Goal: Navigation & Orientation: Find specific page/section

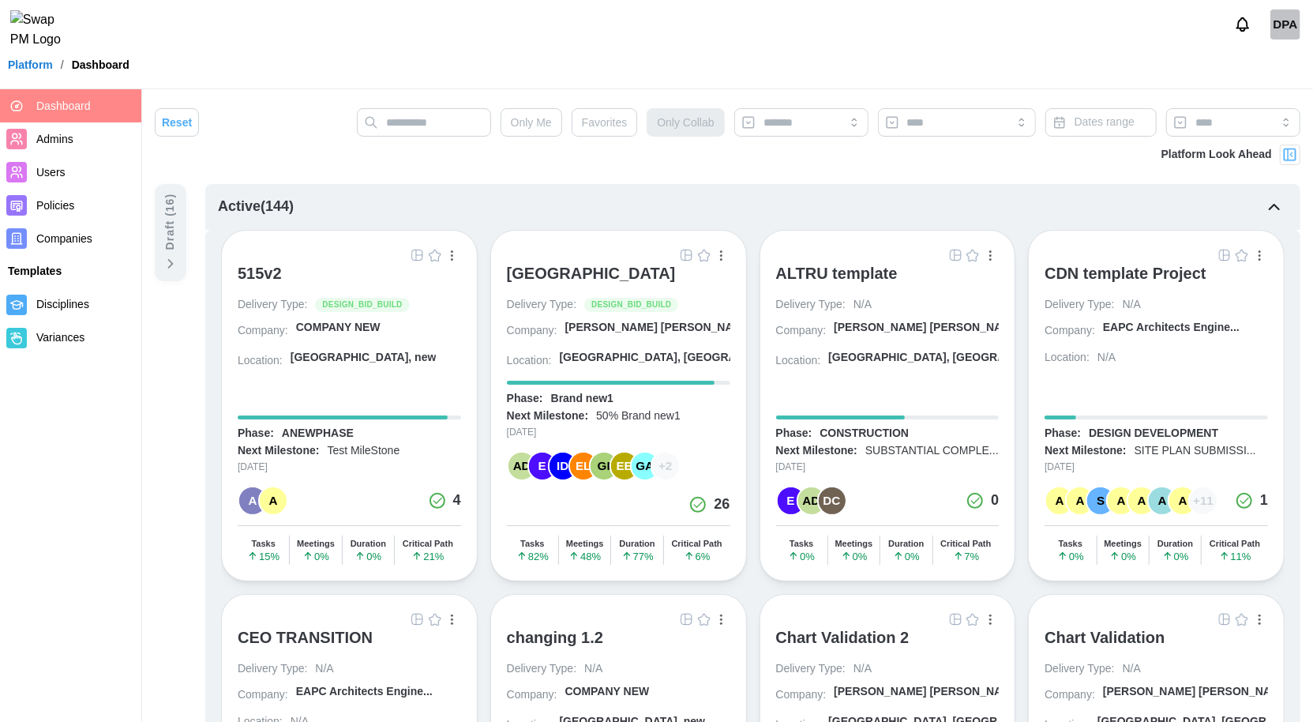
click at [692, 246] on button "button" at bounding box center [686, 254] width 17 height 17
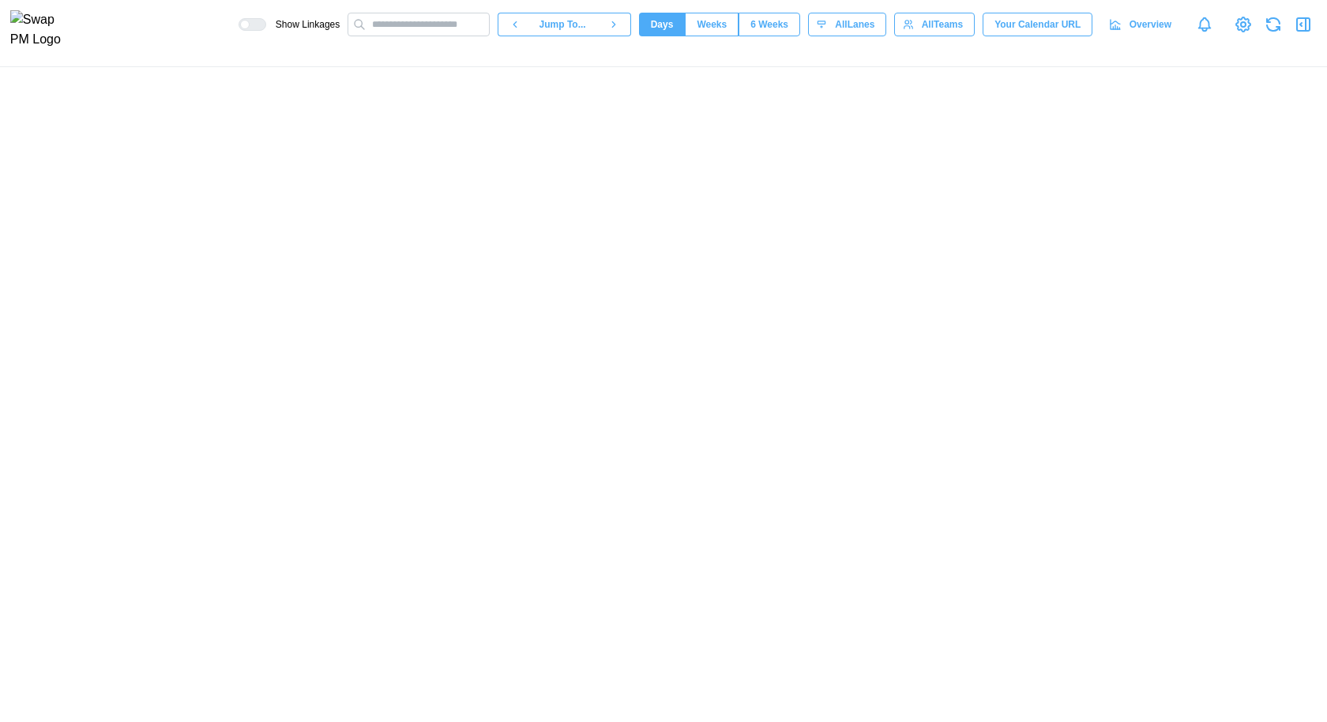
scroll to position [0, 68283]
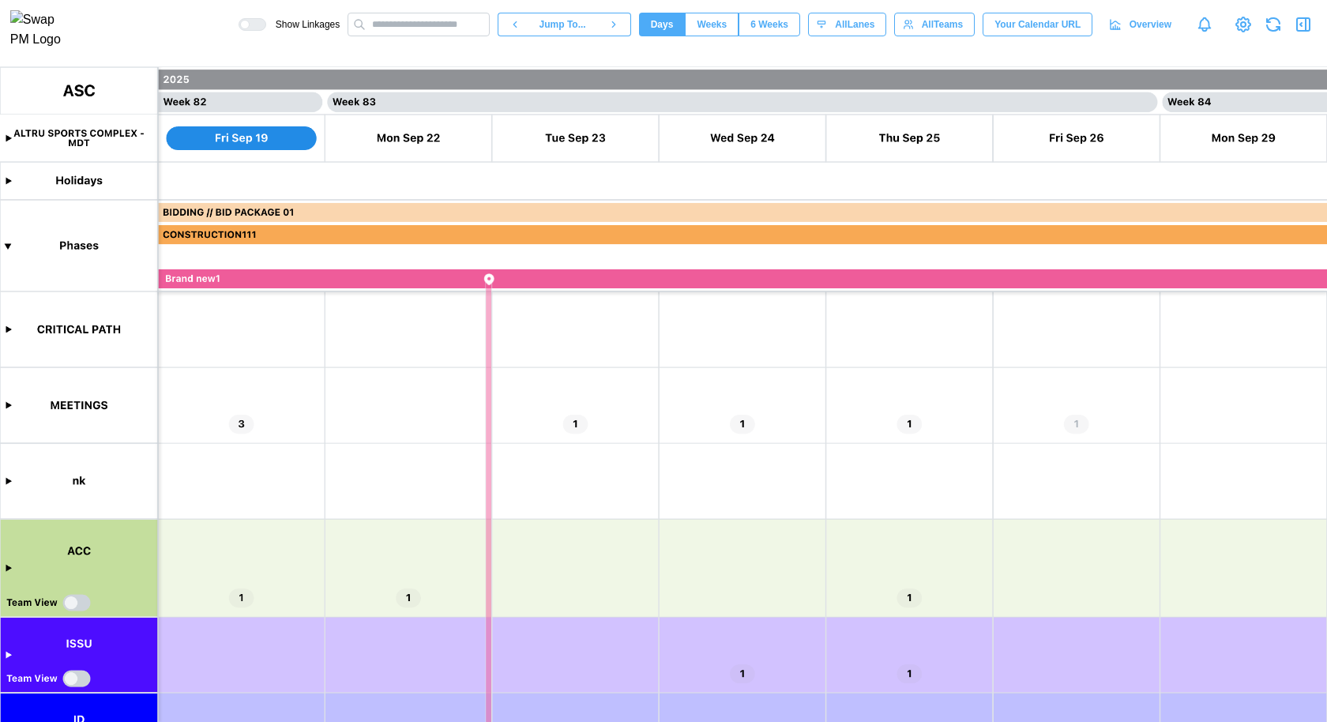
click at [9, 402] on canvas at bounding box center [663, 394] width 1327 height 655
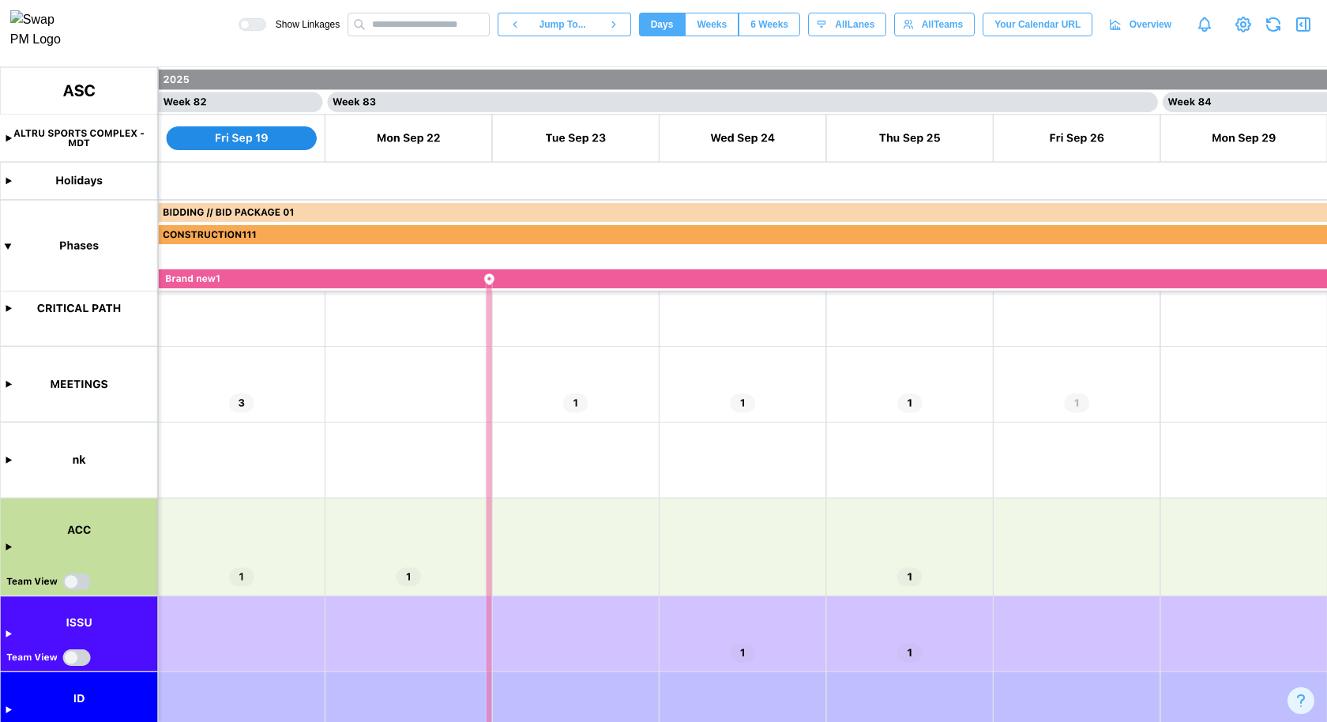
scroll to position [514, 0]
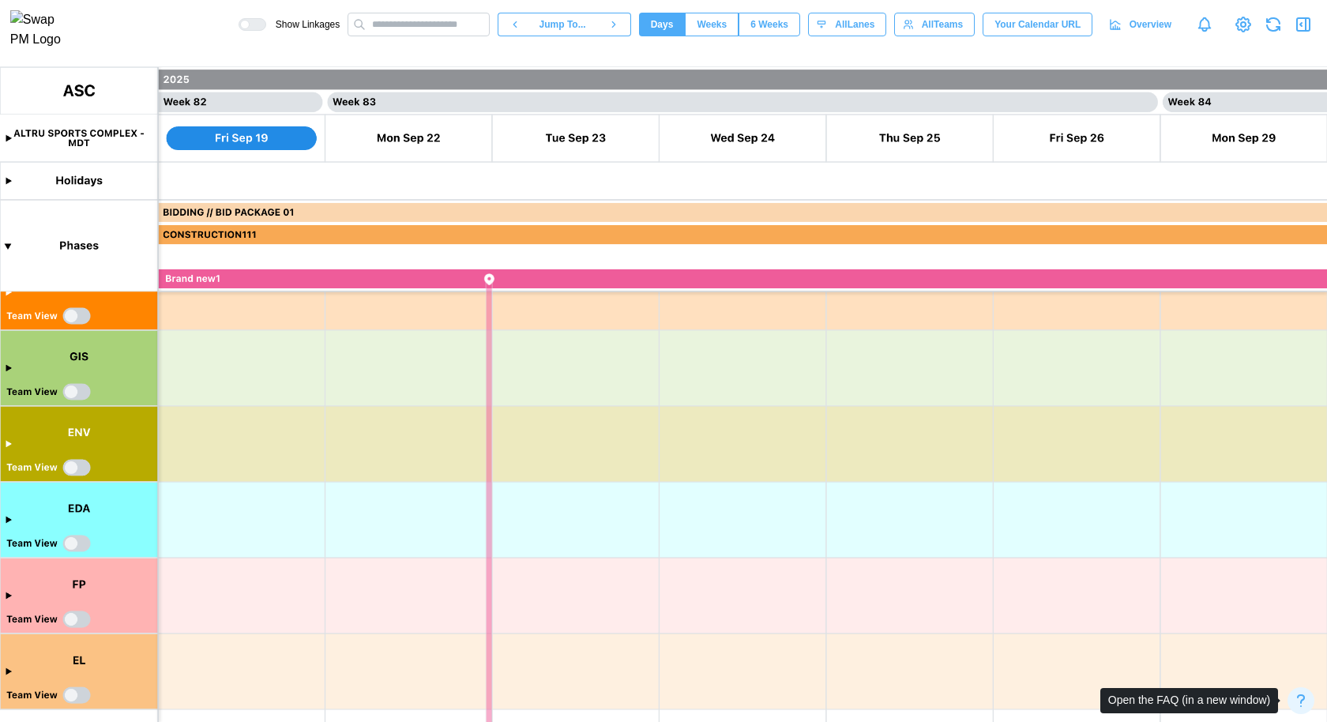
click at [1298, 704] on icon "button" at bounding box center [1300, 700] width 19 height 19
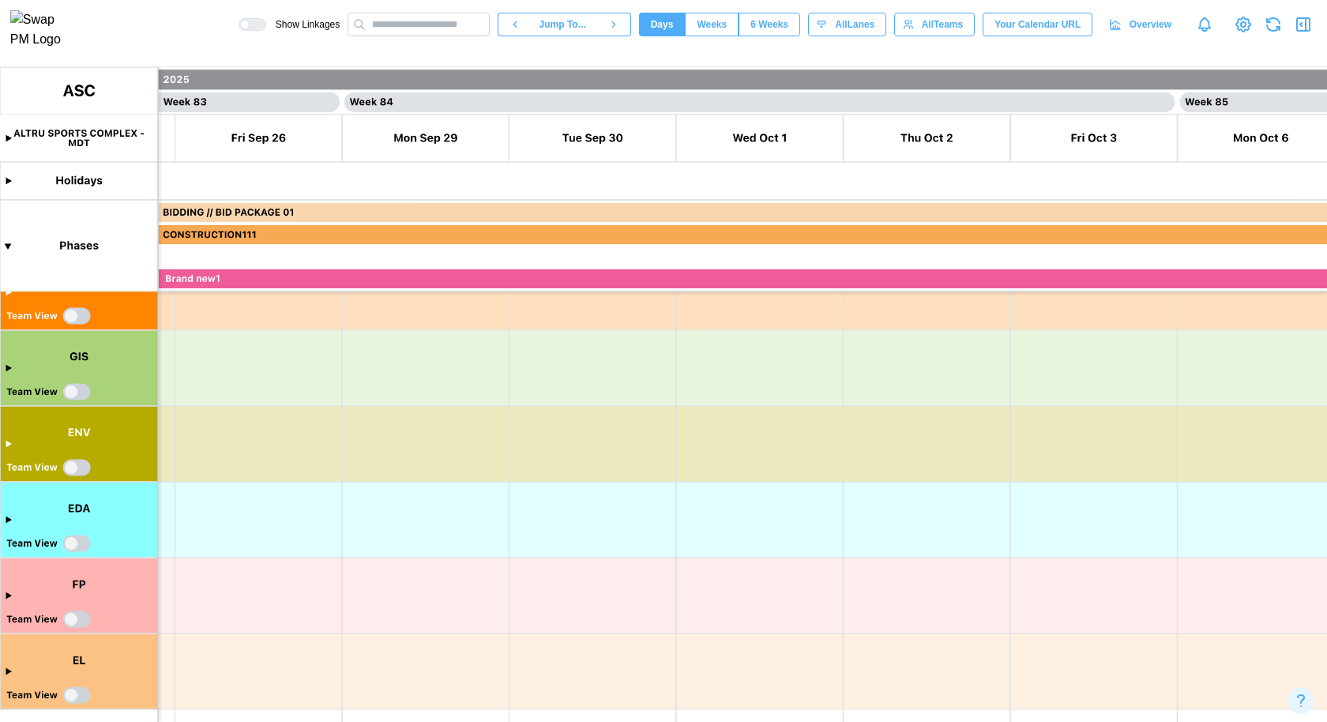
scroll to position [0, 70215]
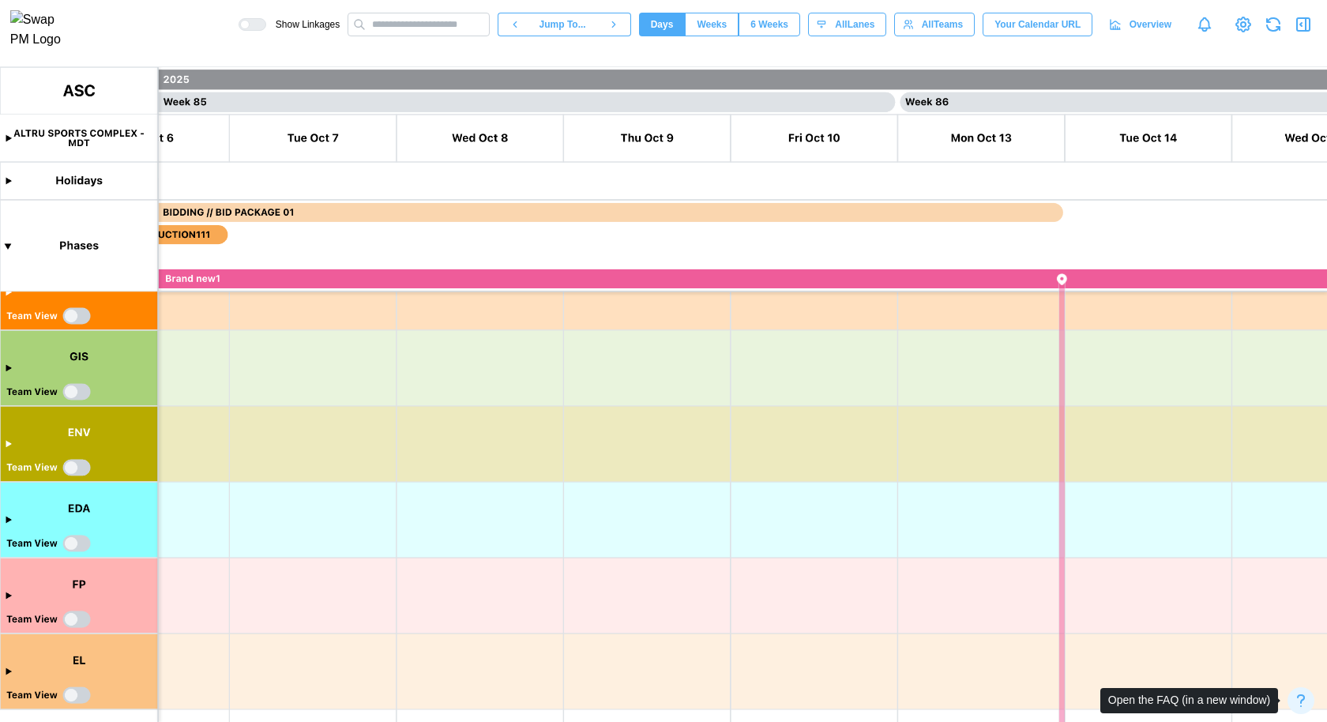
click at [1289, 704] on button "button" at bounding box center [1300, 700] width 27 height 27
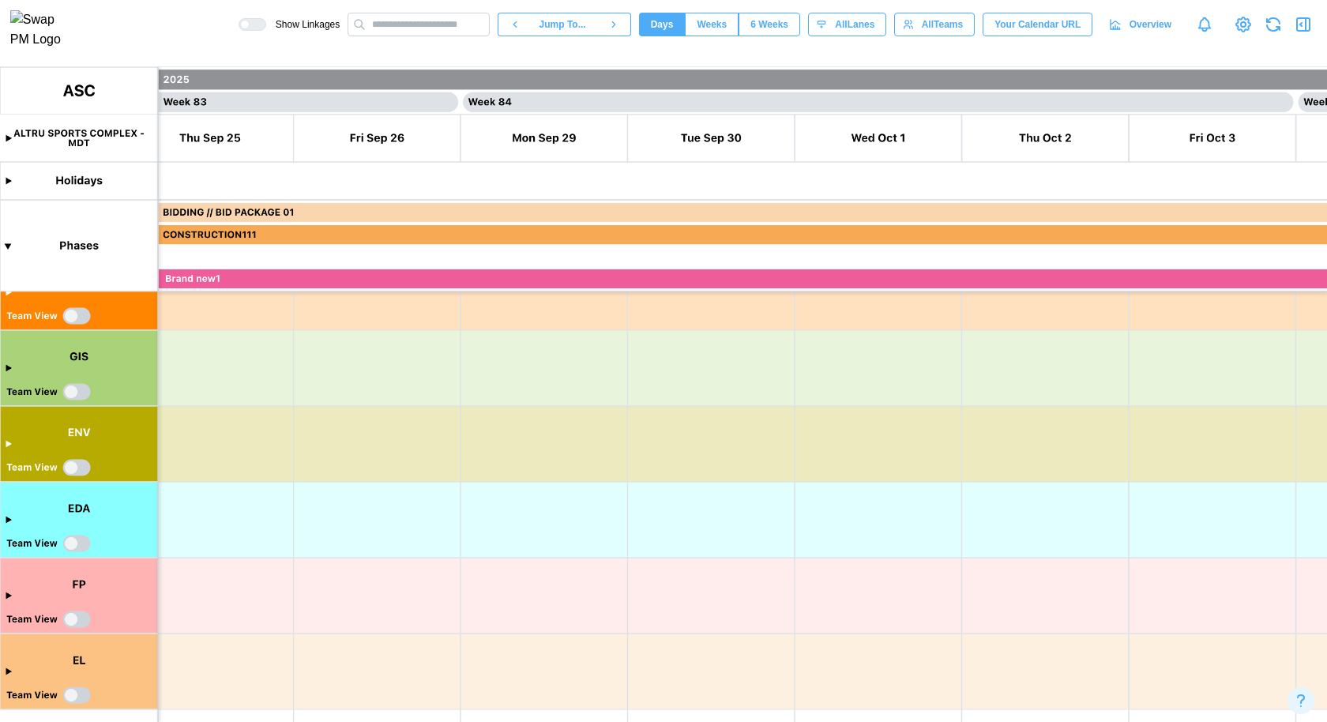
scroll to position [0, 67817]
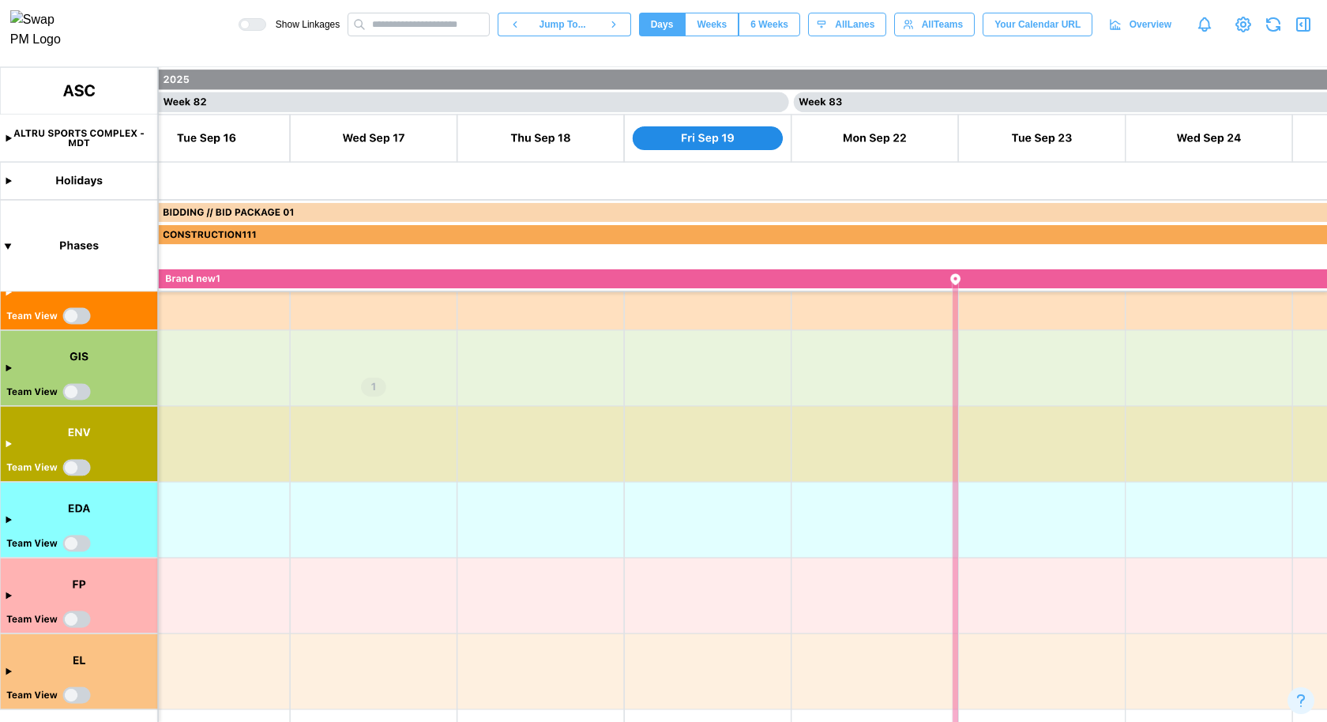
click at [1298, 28] on icon "button" at bounding box center [1302, 24] width 19 height 19
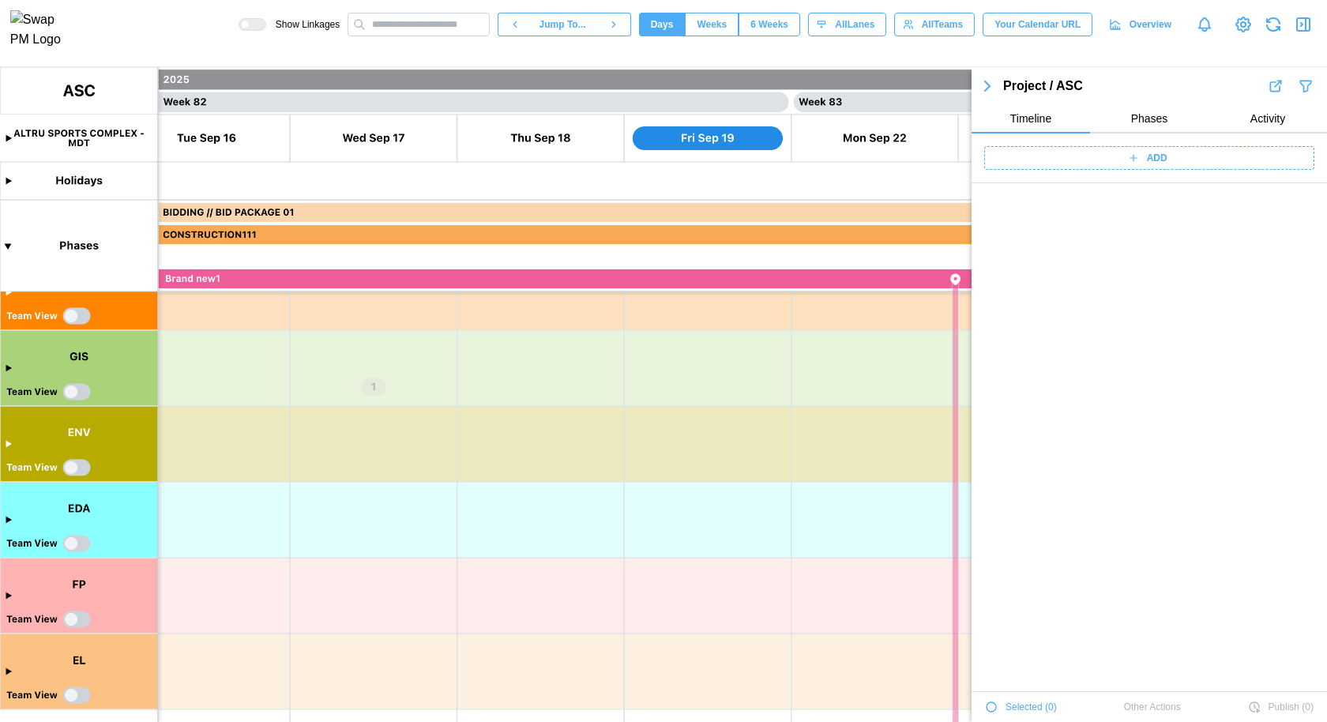
scroll to position [56835, 0]
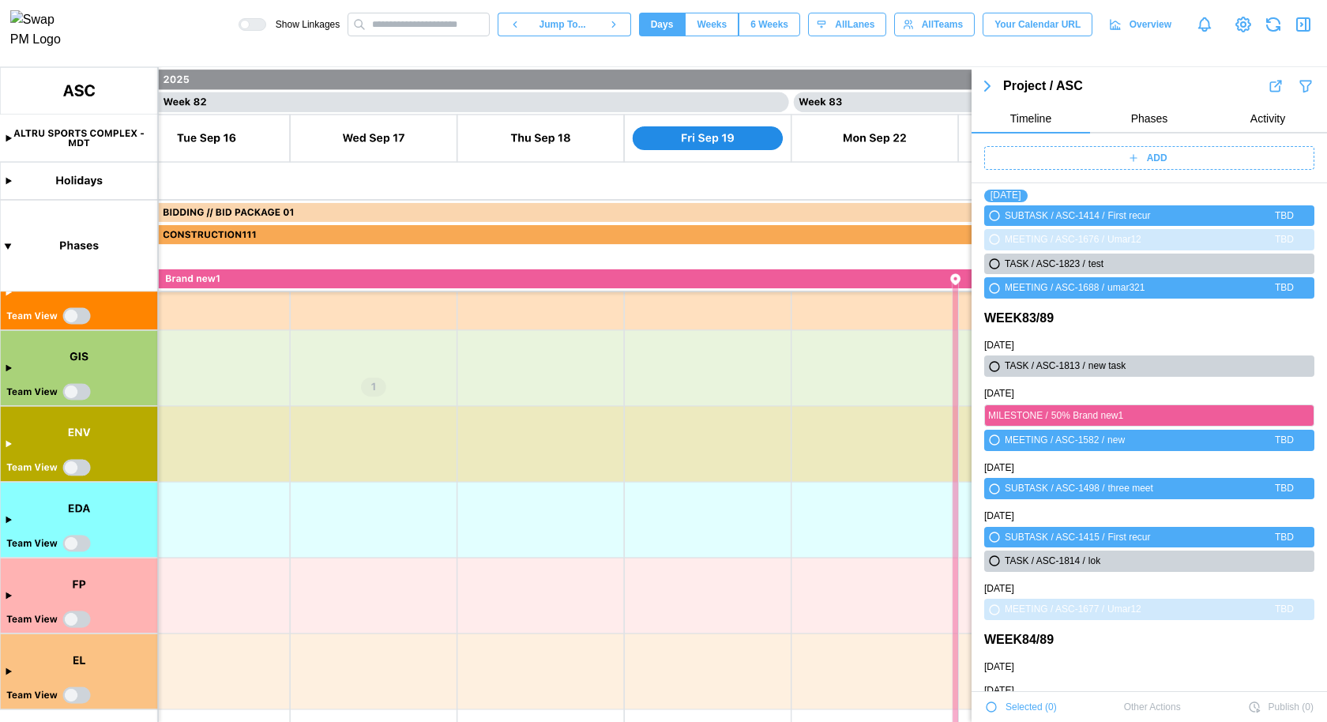
click at [1122, 119] on button "Phases" at bounding box center [1149, 119] width 118 height 28
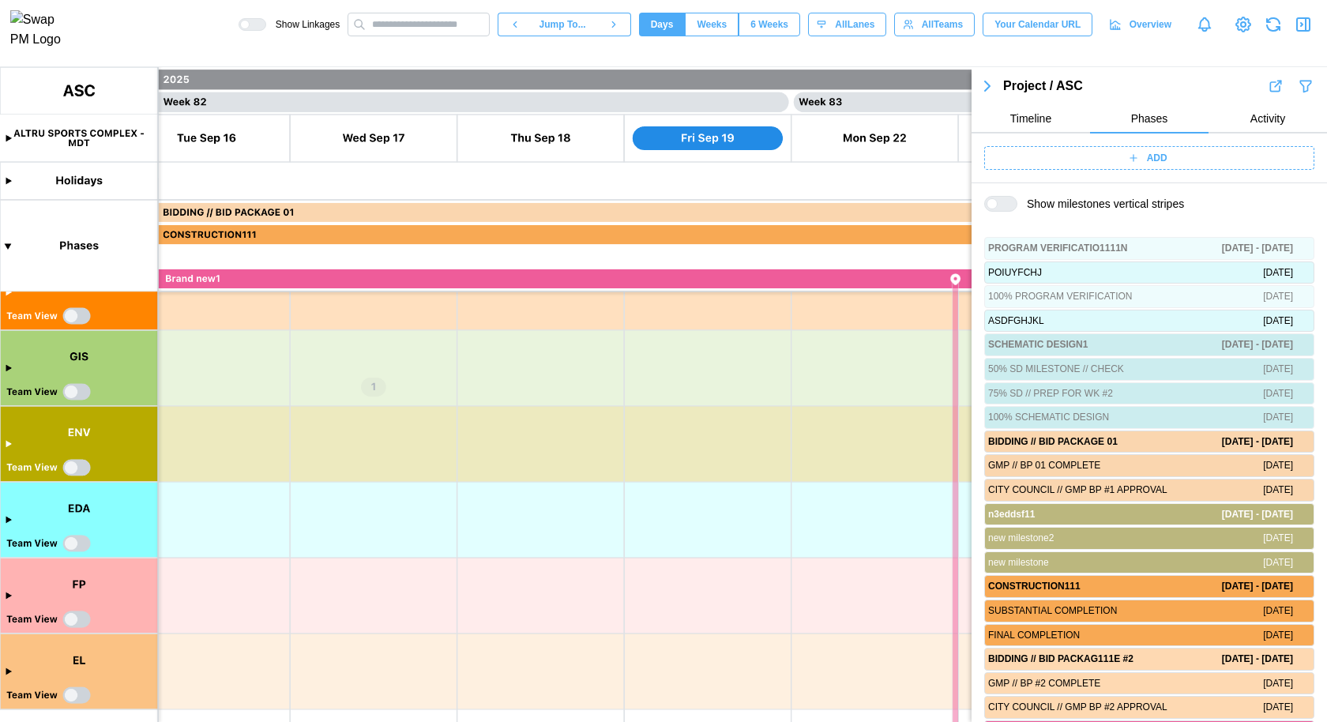
click at [1259, 118] on span "Activity" at bounding box center [1267, 118] width 35 height 11
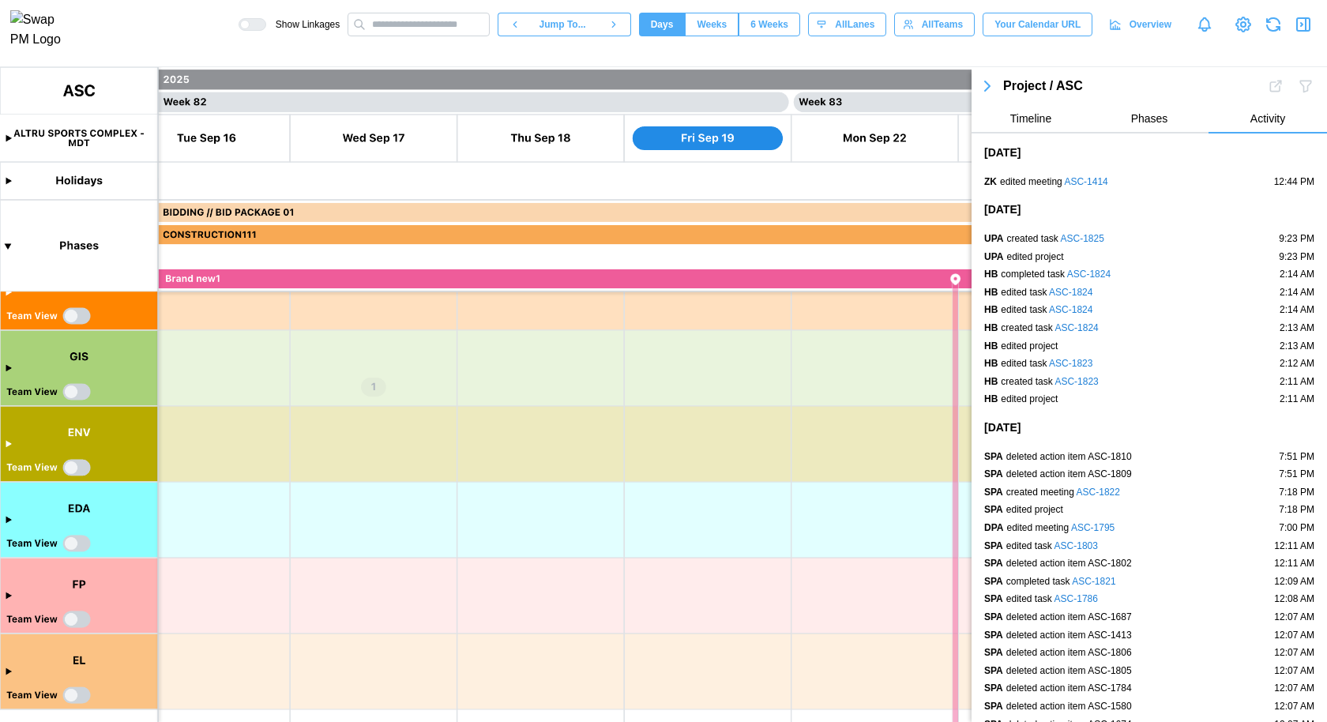
click at [1049, 124] on span "Timeline" at bounding box center [1030, 118] width 41 height 11
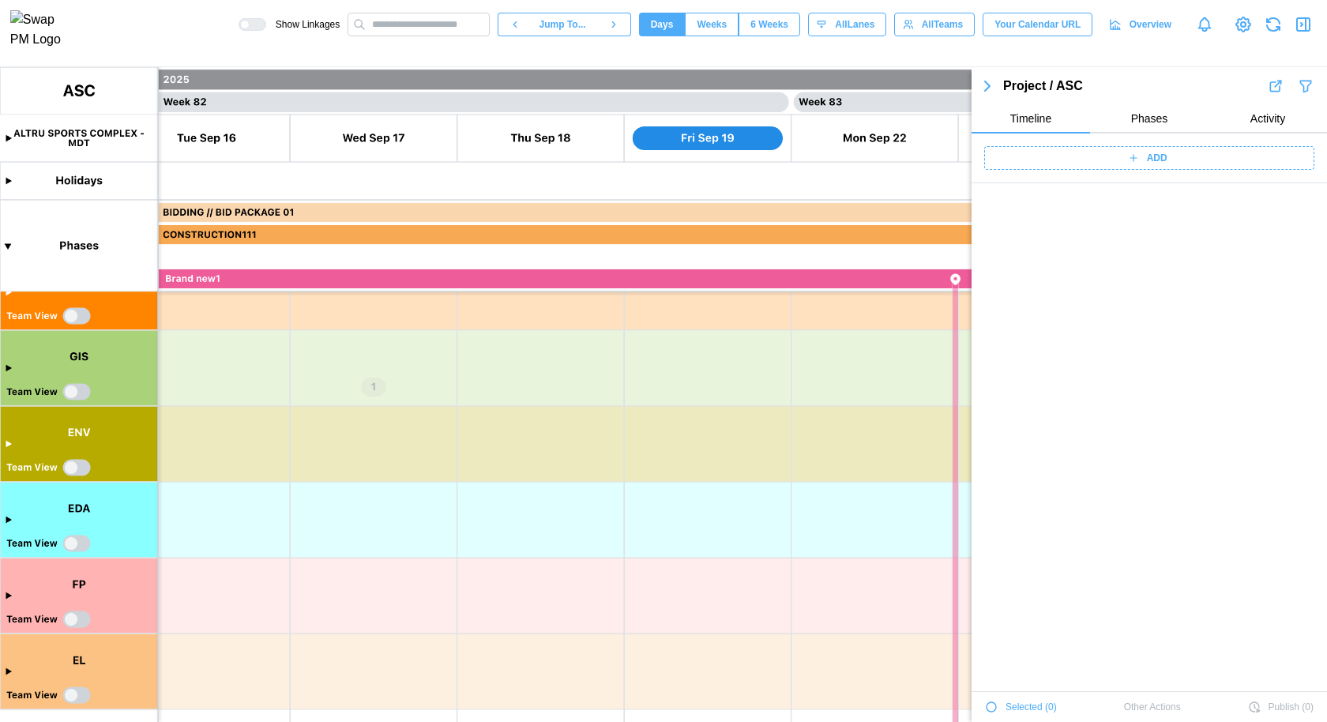
scroll to position [56834, 0]
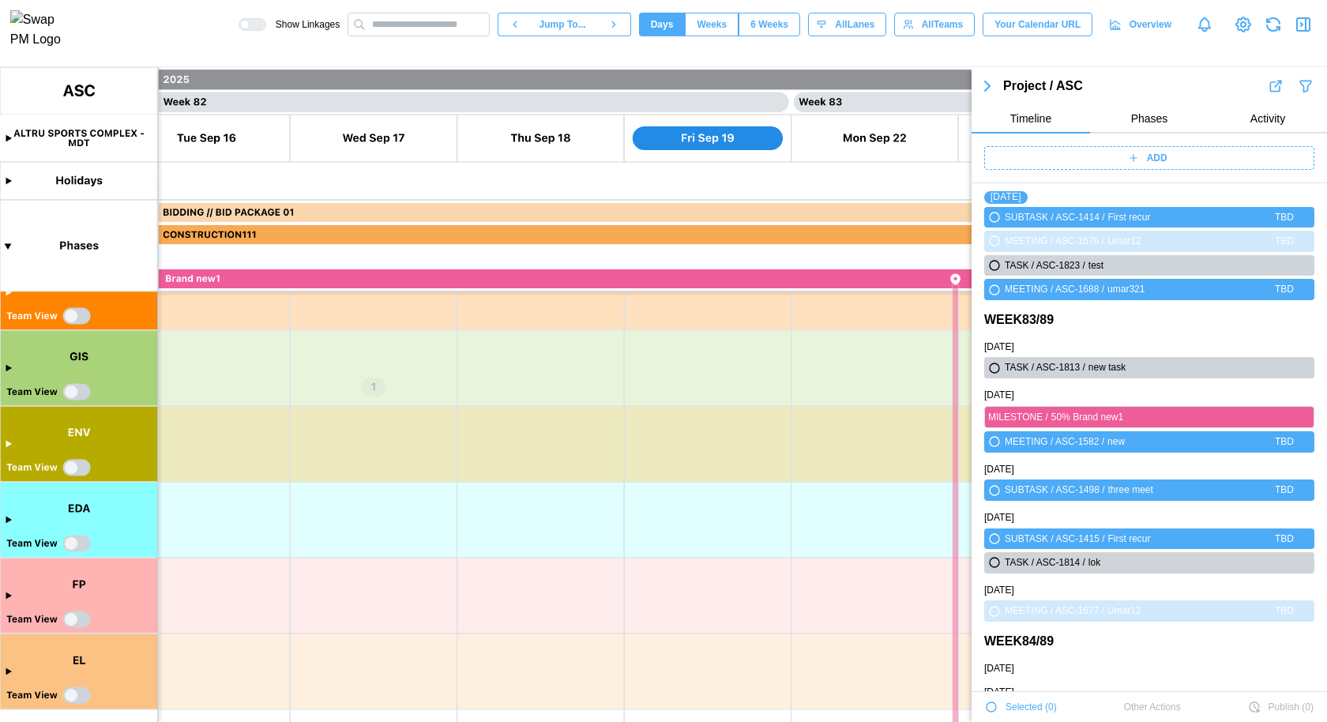
click at [373, 393] on canvas at bounding box center [663, 394] width 1327 height 655
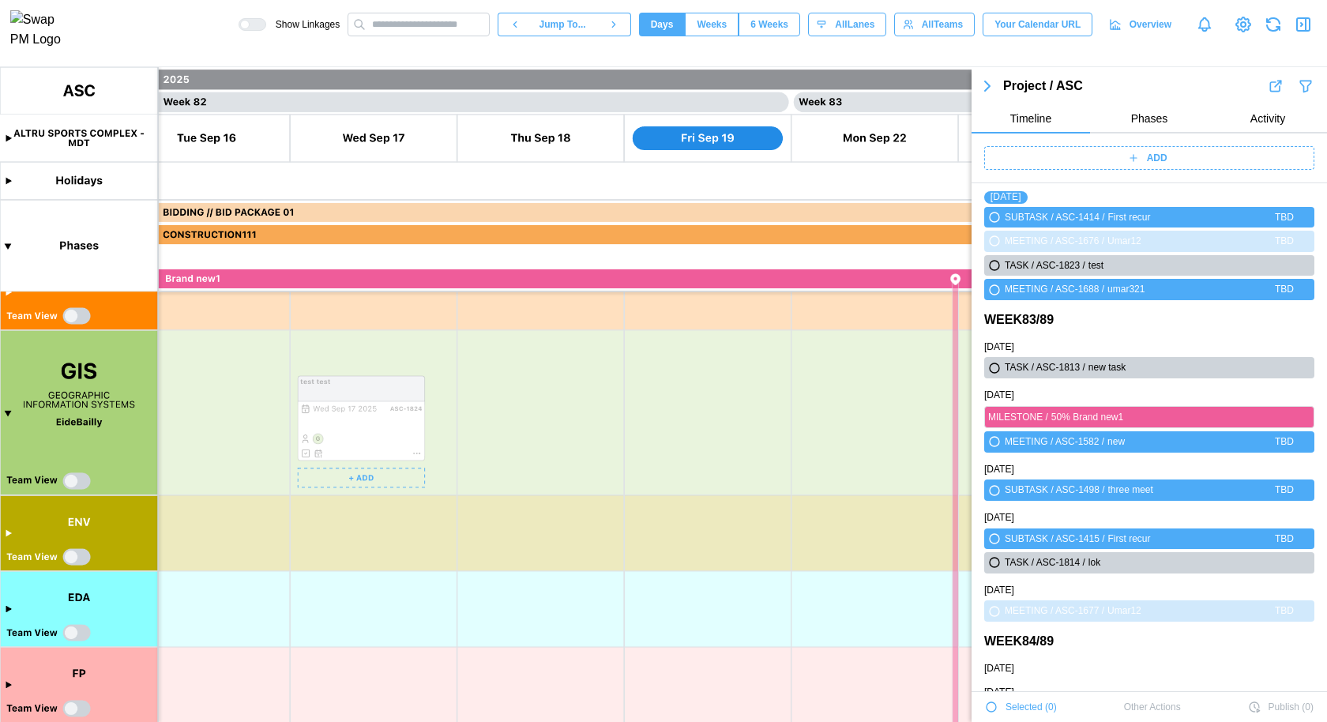
click at [419, 453] on canvas at bounding box center [663, 394] width 1327 height 655
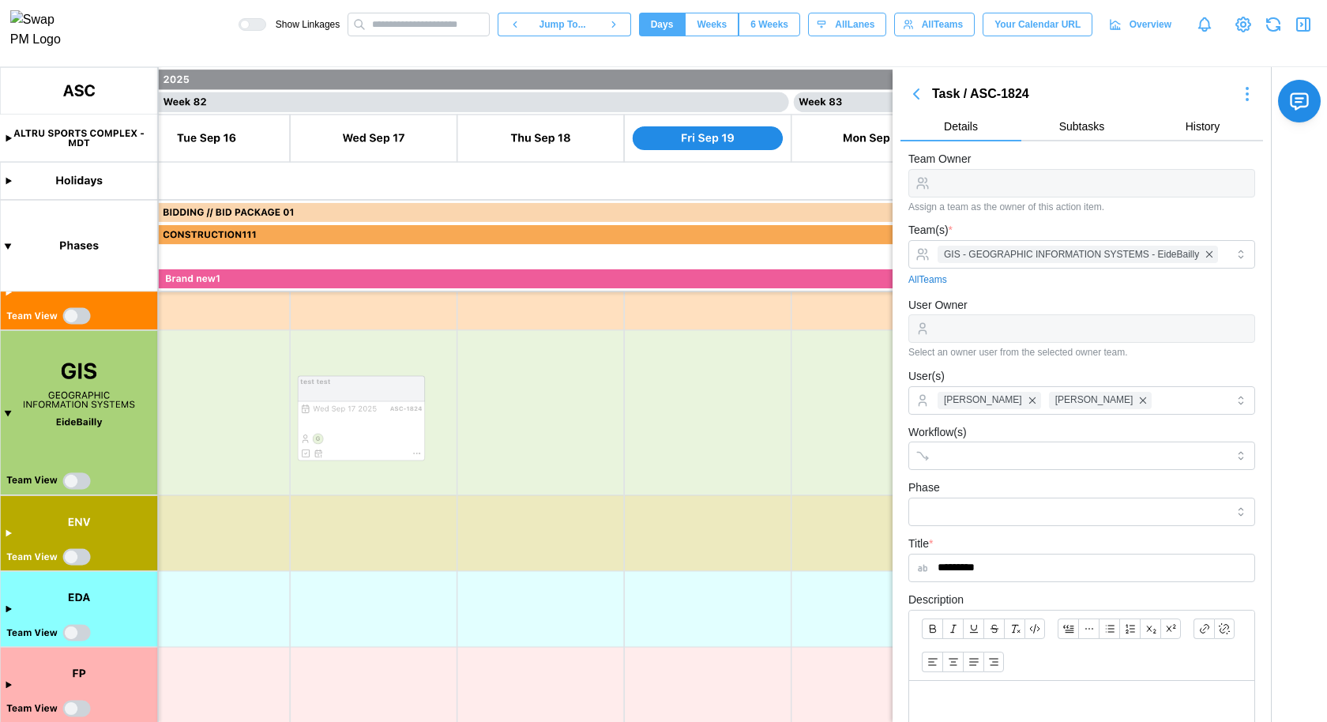
click at [916, 88] on icon "button" at bounding box center [915, 93] width 19 height 19
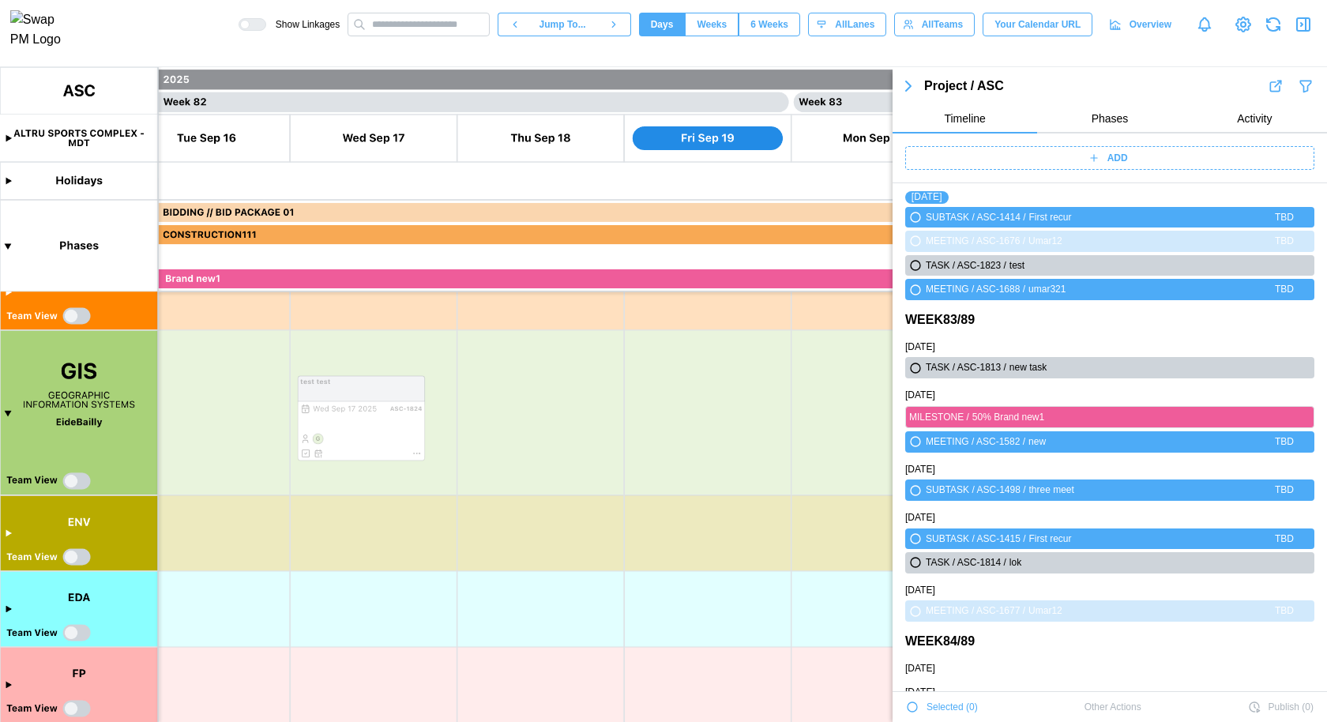
click at [910, 85] on icon "button" at bounding box center [908, 85] width 5 height 9
